Goal: Task Accomplishment & Management: Manage account settings

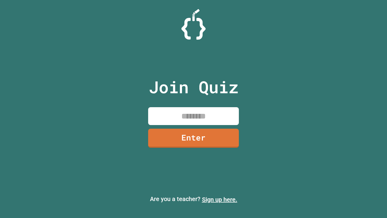
click at [220, 199] on link "Sign up here." at bounding box center [219, 199] width 35 height 7
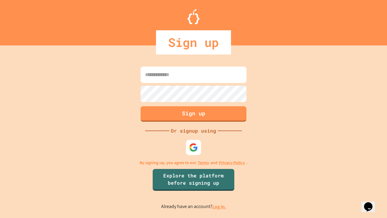
click at [220, 206] on link "Log in." at bounding box center [220, 206] width 14 height 6
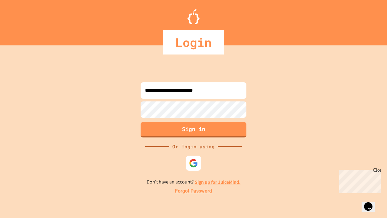
type input "**********"
